Goal: Feedback & Contribution: Contribute content

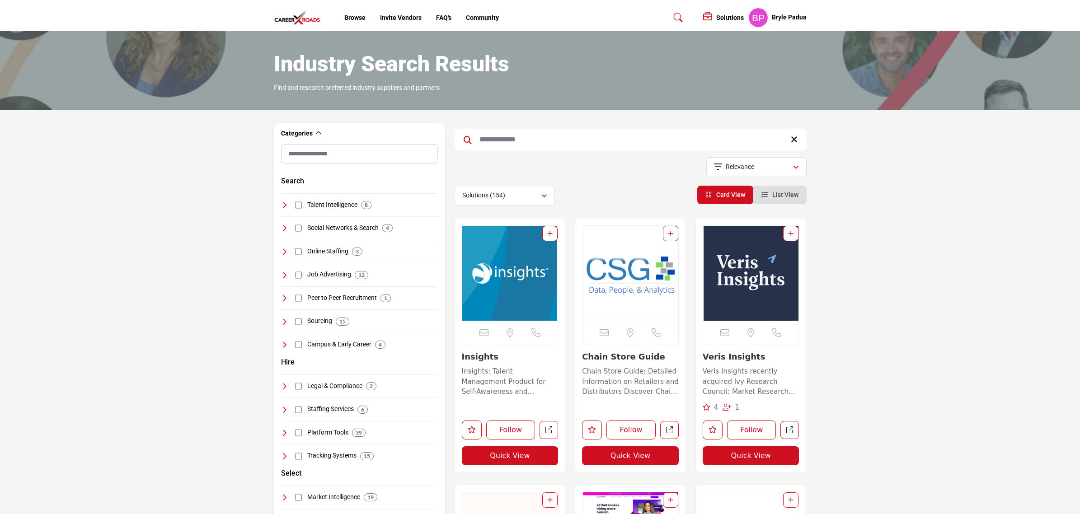
click at [528, 137] on input "**********" at bounding box center [631, 140] width 352 height 22
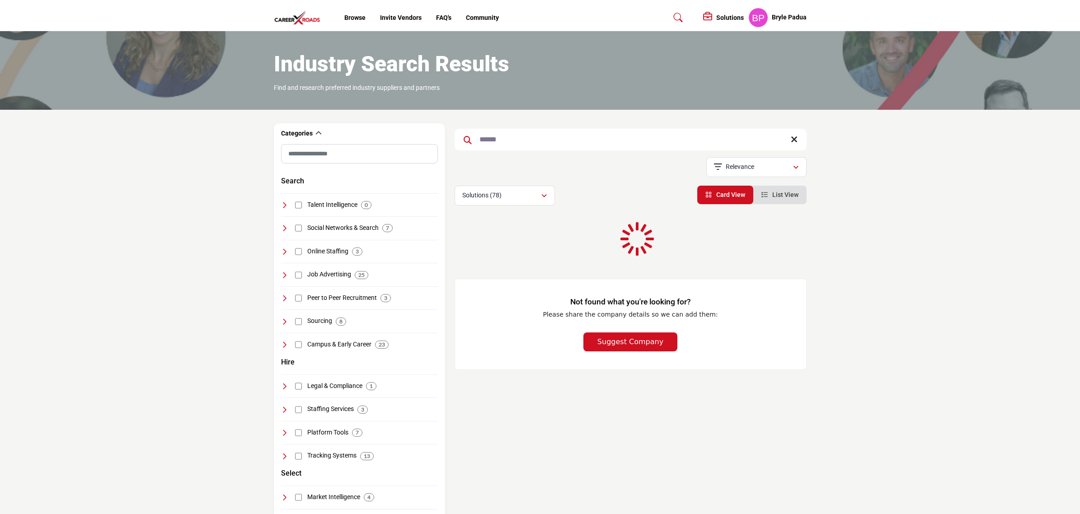
type input "******"
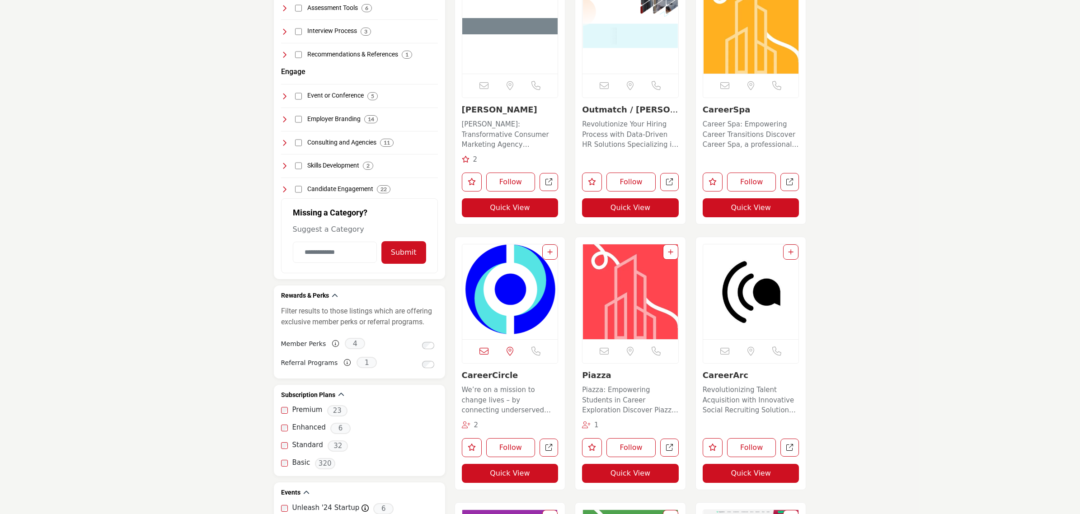
scroll to position [57, 0]
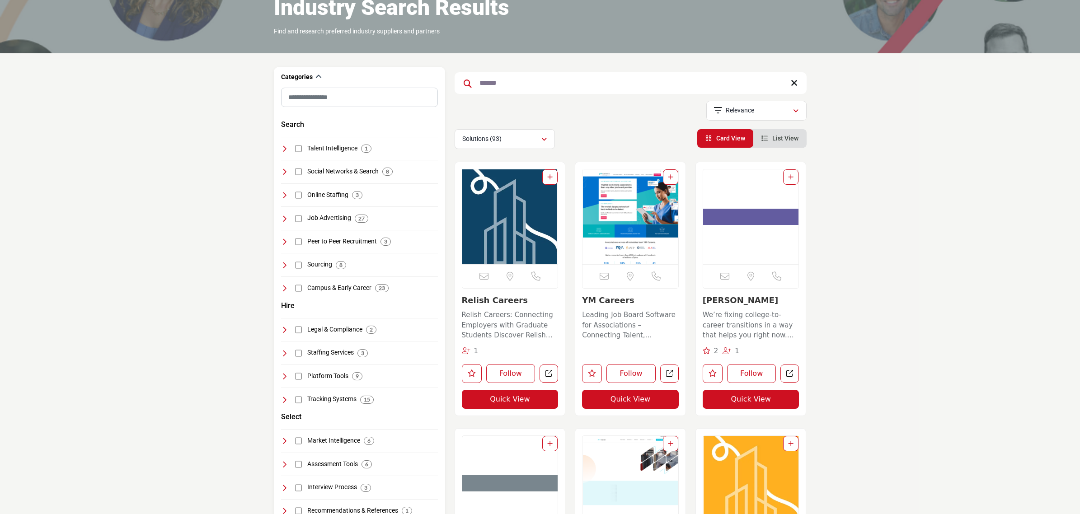
click at [789, 84] on input "******" at bounding box center [631, 83] width 352 height 22
click at [792, 82] on icon at bounding box center [794, 83] width 7 height 9
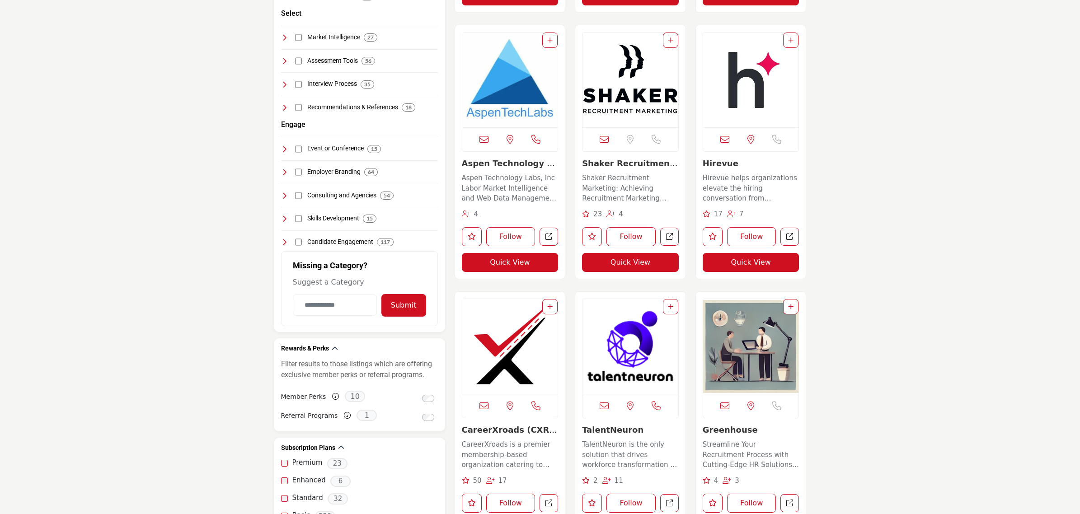
scroll to position [622, 0]
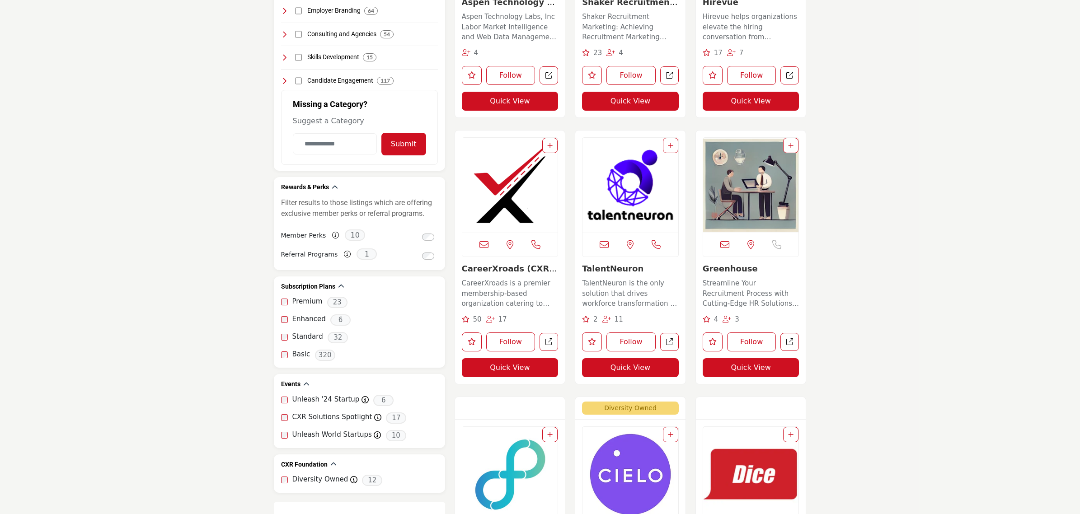
click at [478, 208] on img "Open Listing in new tab" at bounding box center [510, 185] width 96 height 95
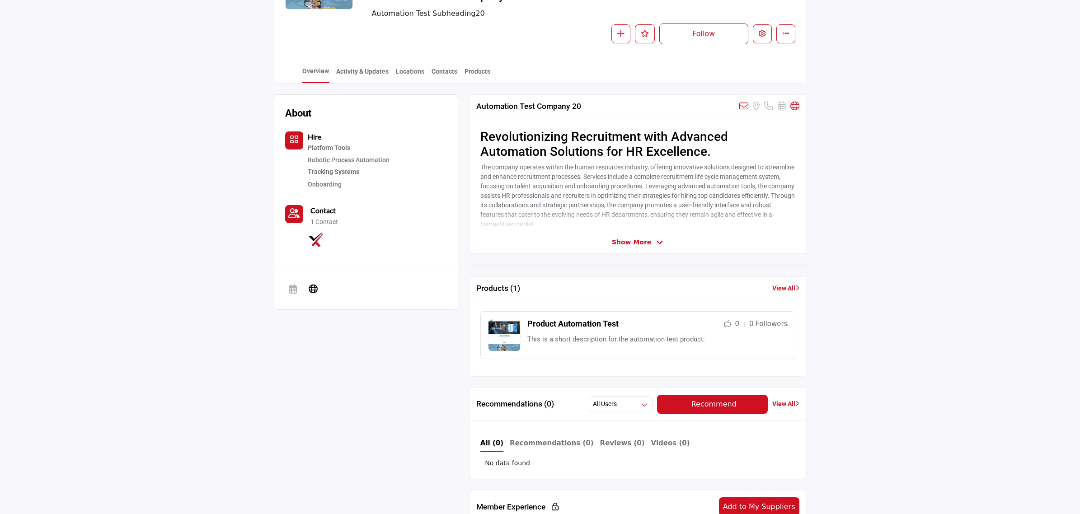
scroll to position [170, 0]
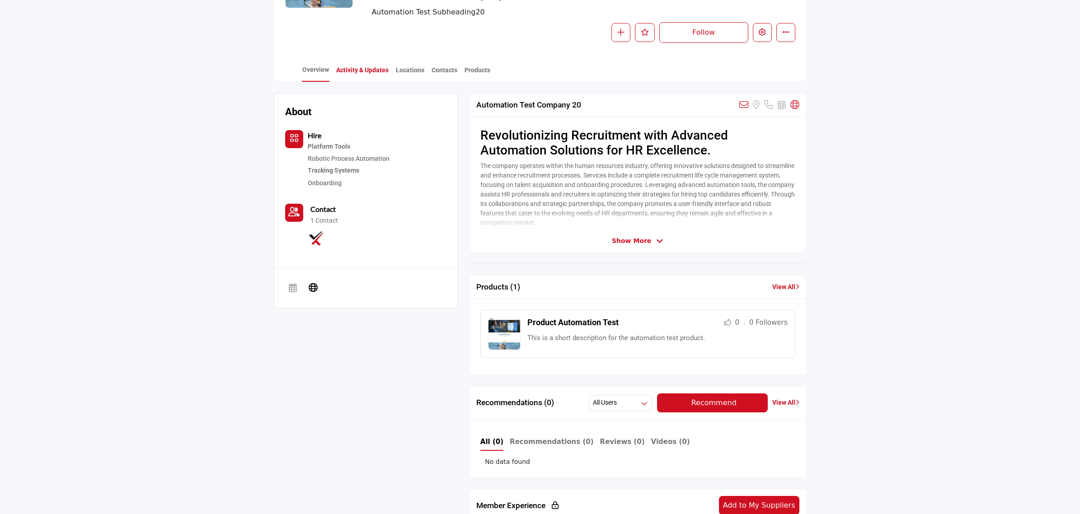
click at [344, 72] on link "Activity & Updates" at bounding box center [362, 74] width 53 height 16
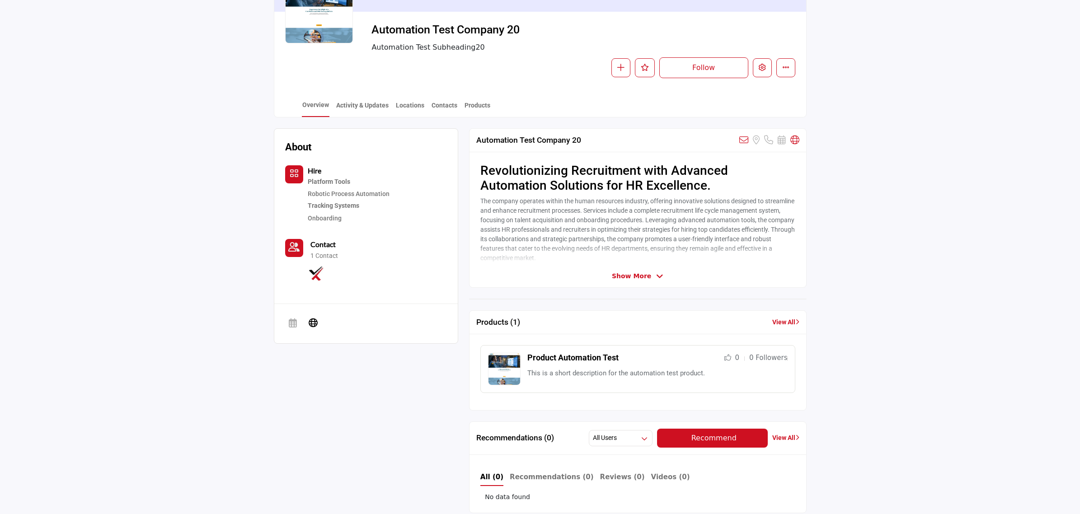
scroll to position [57, 0]
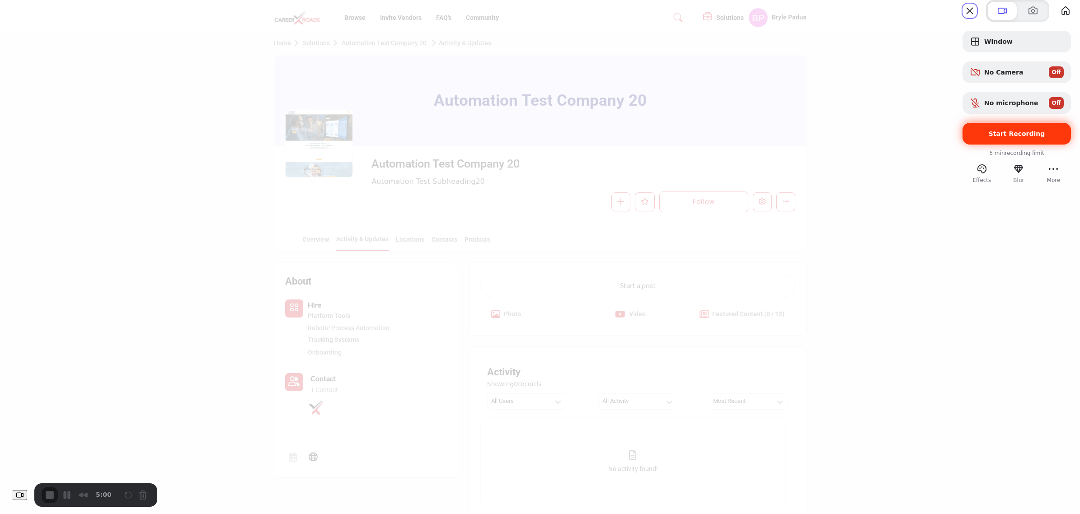
click at [1032, 137] on span "Start Recording" at bounding box center [1017, 133] width 94 height 7
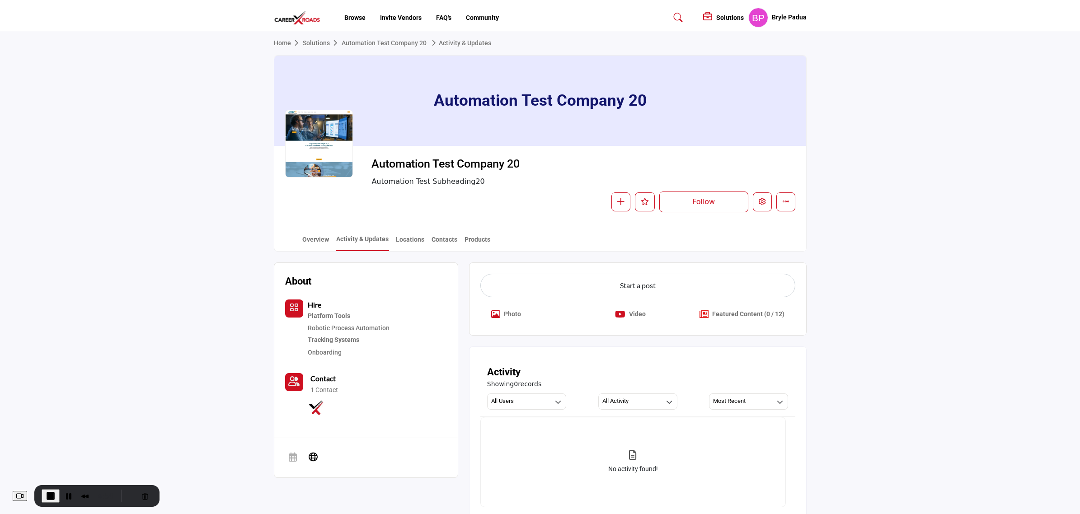
click at [507, 317] on p "Photo" at bounding box center [512, 314] width 17 height 9
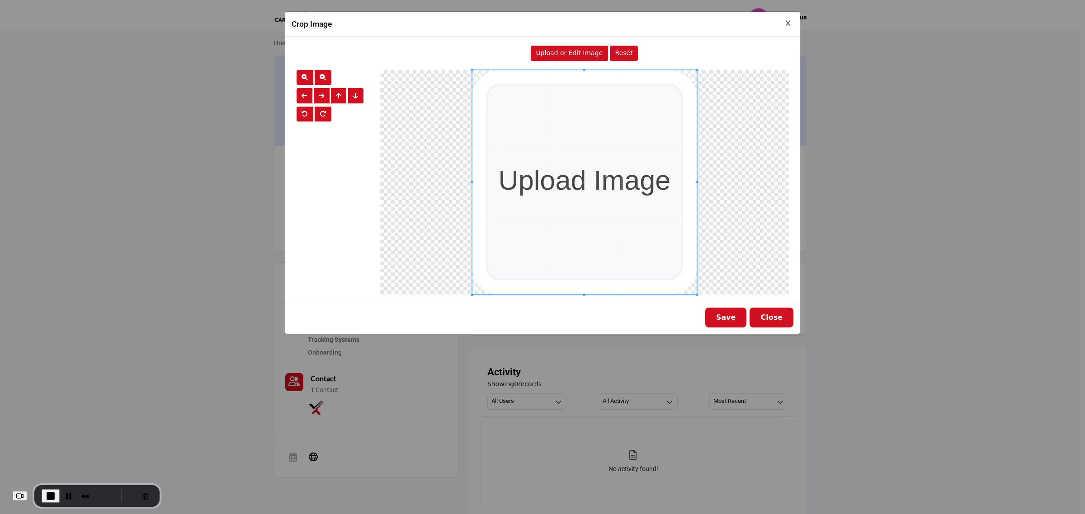
click at [577, 57] on span "Upload or Edit Image" at bounding box center [569, 52] width 67 height 7
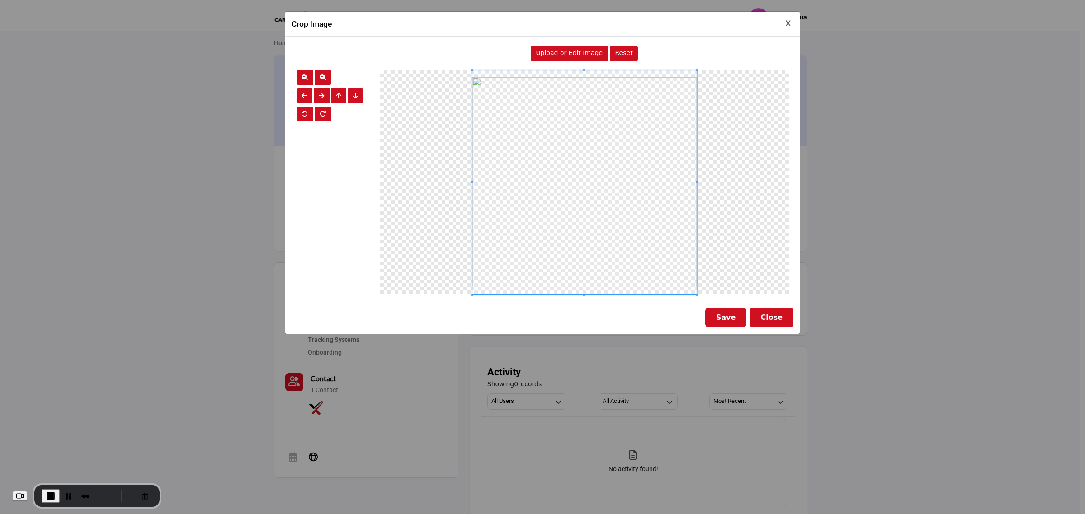
click at [736, 320] on button "Save" at bounding box center [726, 318] width 42 height 20
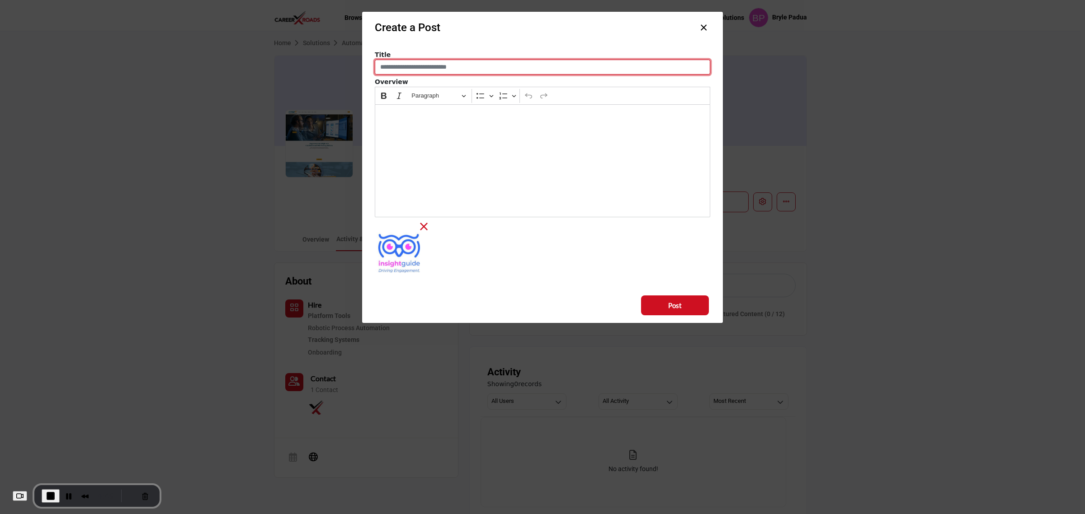
click at [484, 69] on input "Enter a compelling post title" at bounding box center [542, 67] width 335 height 15
type input "**********"
click at [459, 132] on div "Editor editing area: main" at bounding box center [542, 160] width 335 height 113
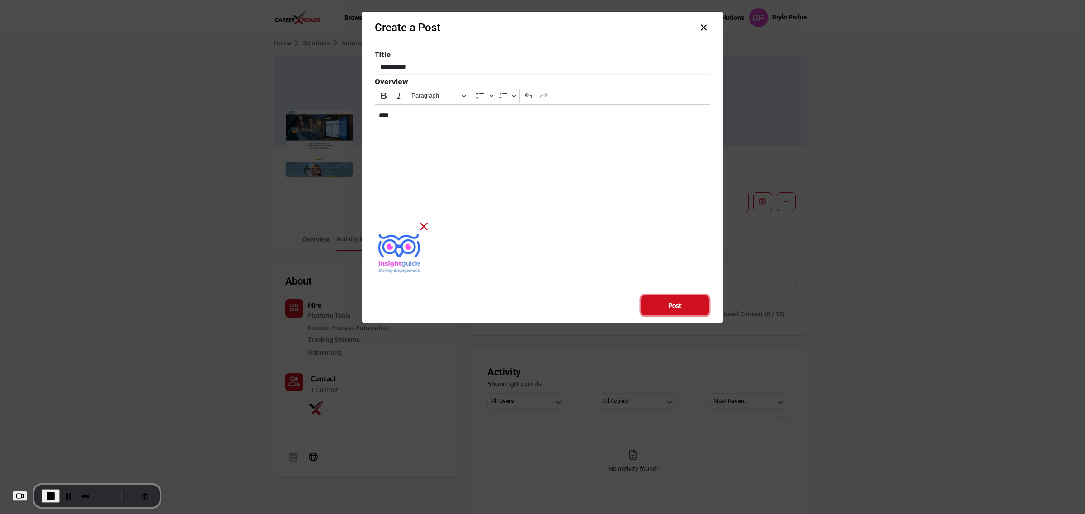
click at [662, 301] on button "Post" at bounding box center [675, 306] width 68 height 20
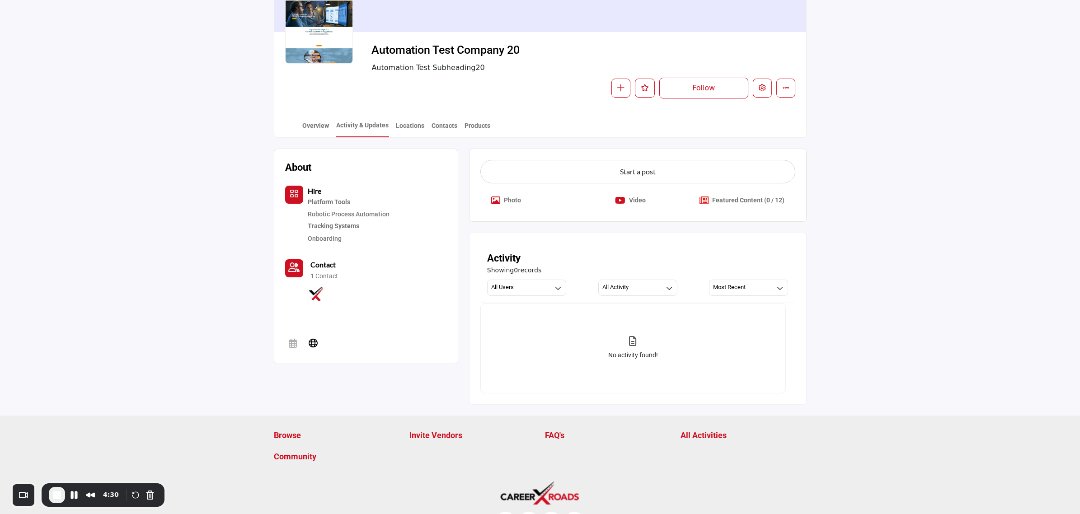
scroll to position [145, 0]
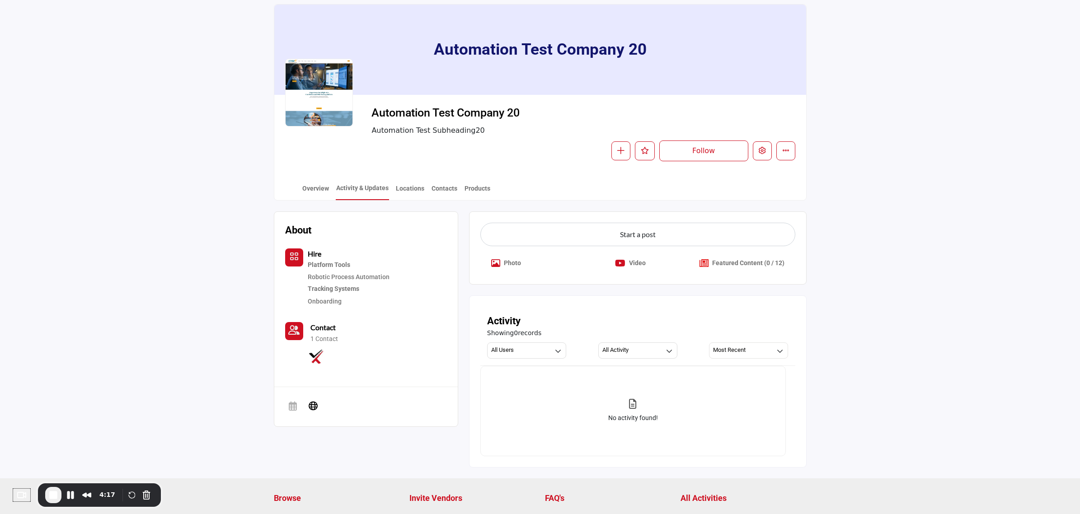
scroll to position [32, 0]
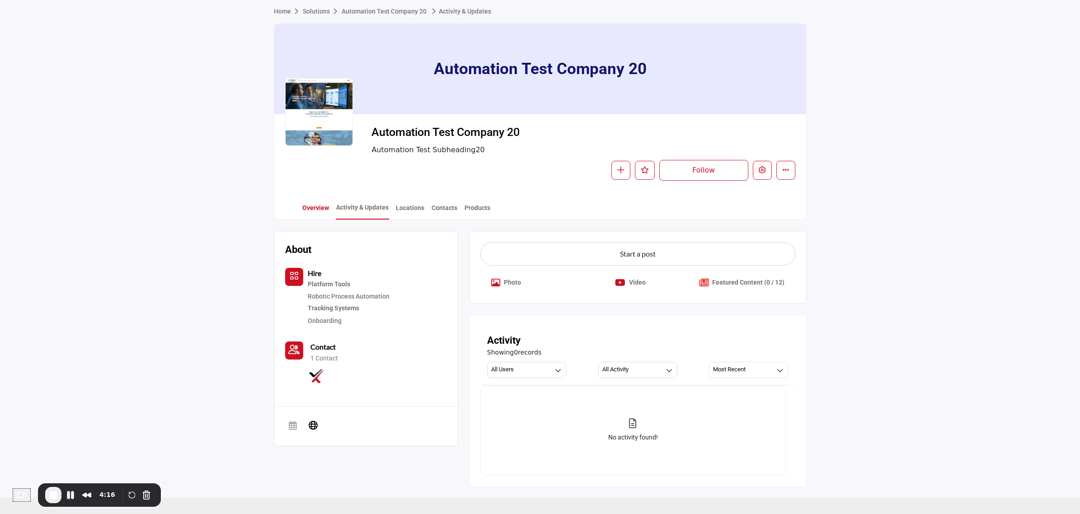
click at [306, 209] on link "Overview" at bounding box center [316, 211] width 28 height 16
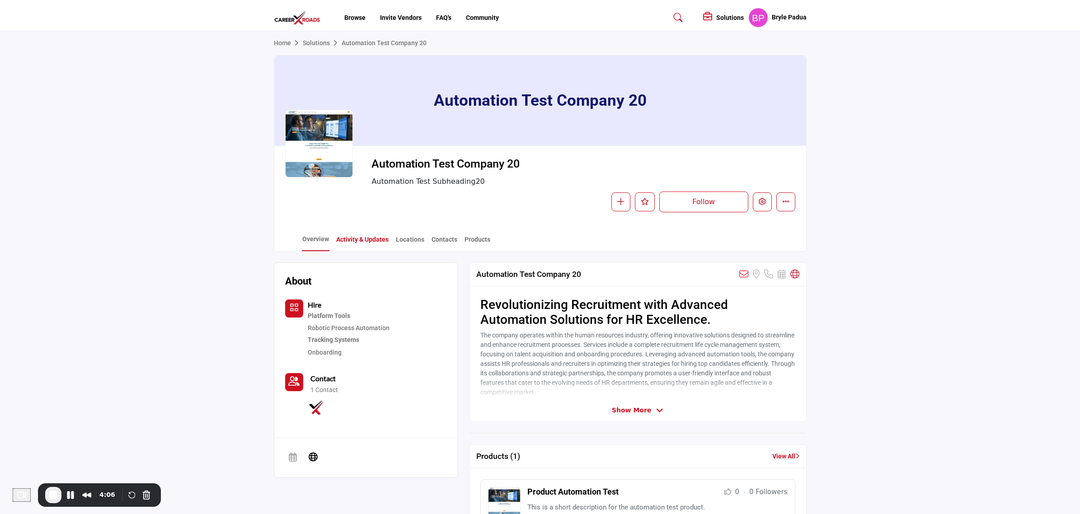
click at [353, 242] on link "Activity & Updates" at bounding box center [362, 243] width 53 height 16
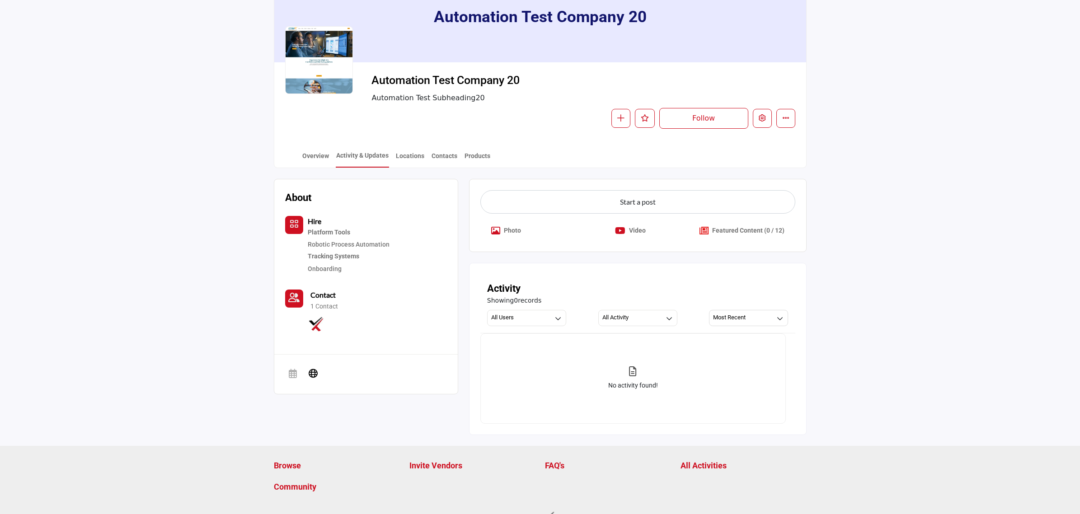
scroll to position [57, 0]
